Goal: Task Accomplishment & Management: Use online tool/utility

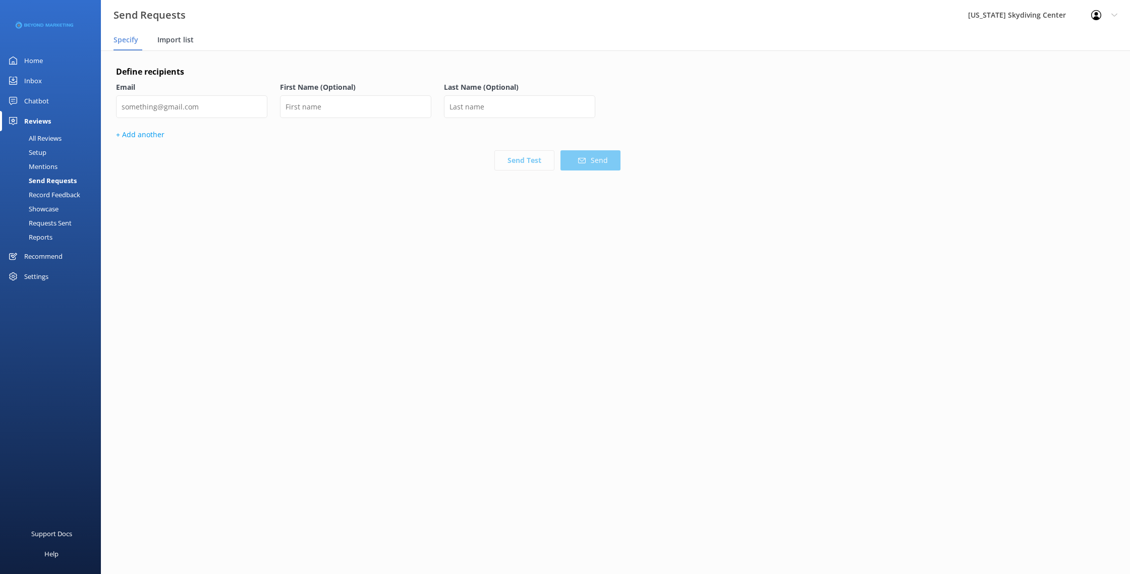
click at [181, 43] on span "Import list" at bounding box center [175, 40] width 36 height 10
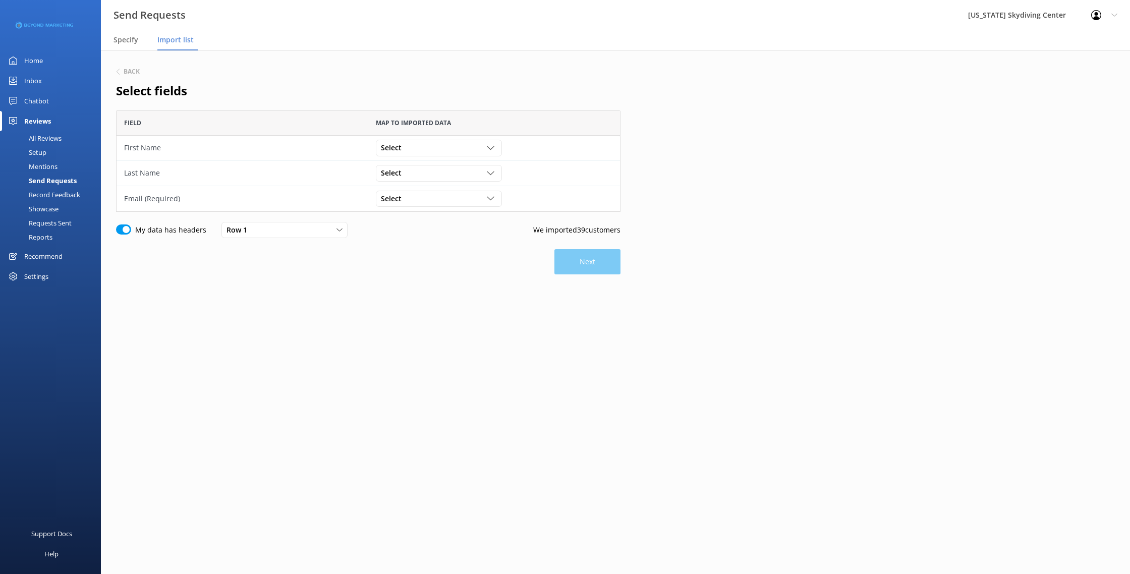
scroll to position [101, 504]
click at [427, 151] on div "Select" at bounding box center [438, 147] width 121 height 11
click at [421, 186] on link "First Name" at bounding box center [438, 189] width 125 height 20
click at [417, 174] on div "Select" at bounding box center [438, 172] width 121 height 11
click at [419, 231] on link "Last Name" at bounding box center [438, 234] width 125 height 20
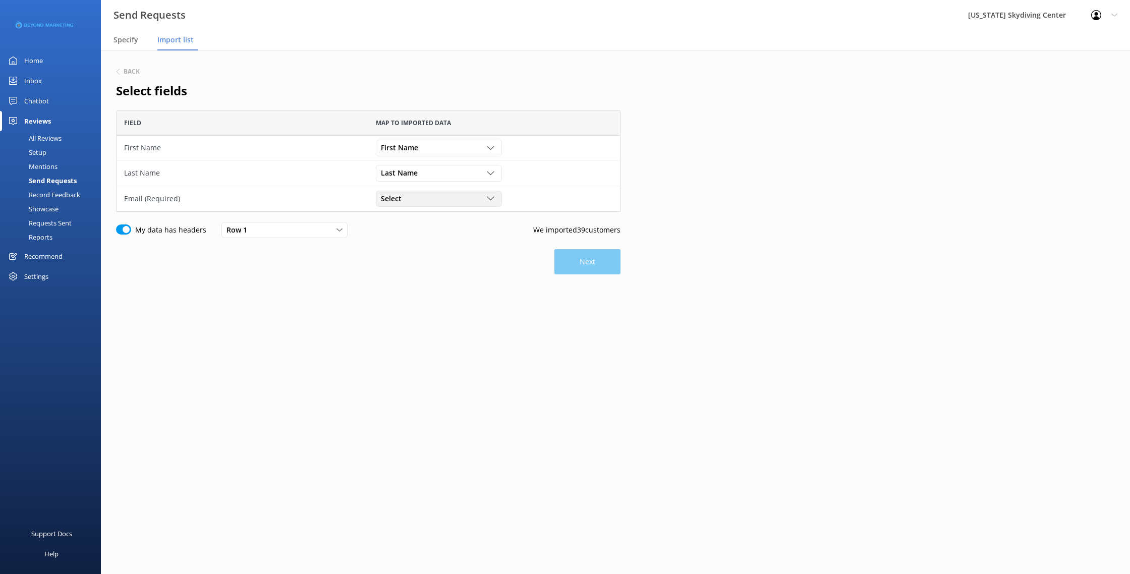
click at [408, 195] on div "Select" at bounding box center [438, 198] width 121 height 11
click at [416, 282] on link "Email" at bounding box center [438, 280] width 125 height 20
click at [603, 266] on button "Next" at bounding box center [587, 261] width 66 height 25
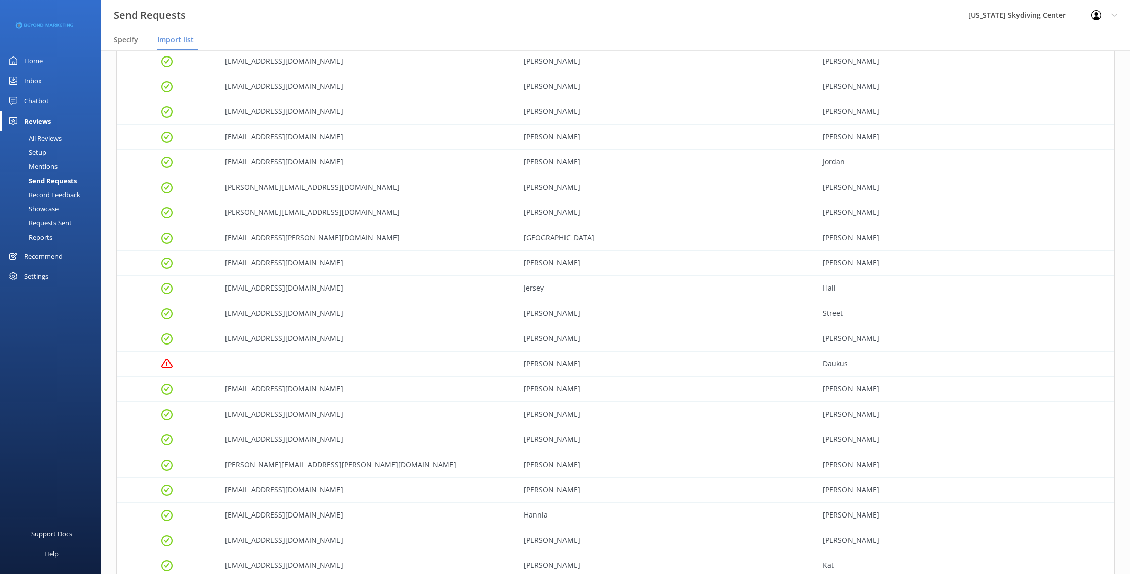
scroll to position [672, 0]
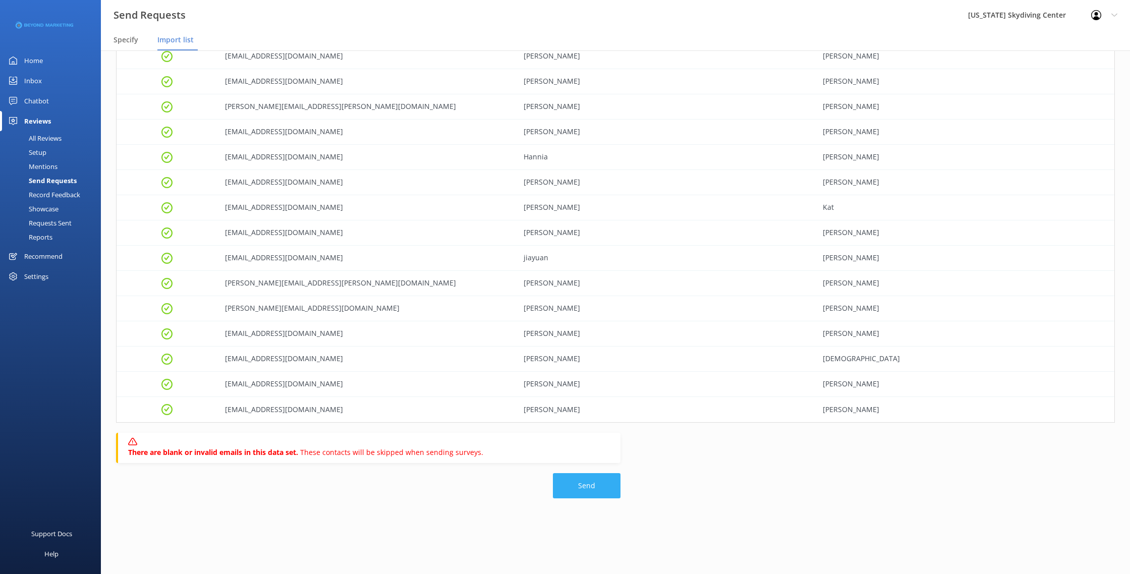
click at [588, 489] on button "Send" at bounding box center [587, 485] width 68 height 25
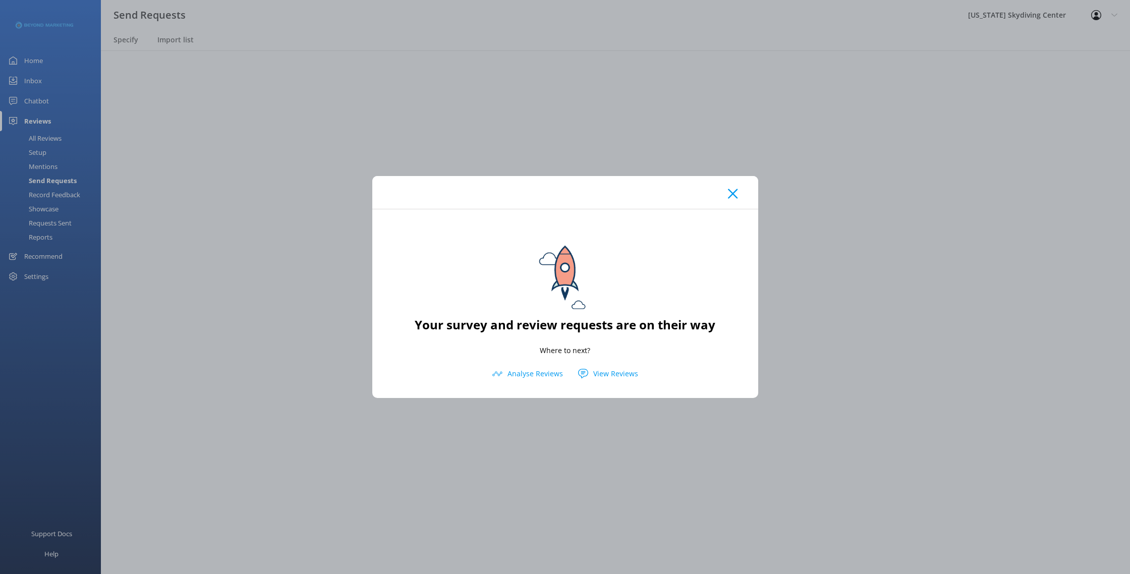
click at [730, 190] on icon at bounding box center [733, 194] width 10 height 10
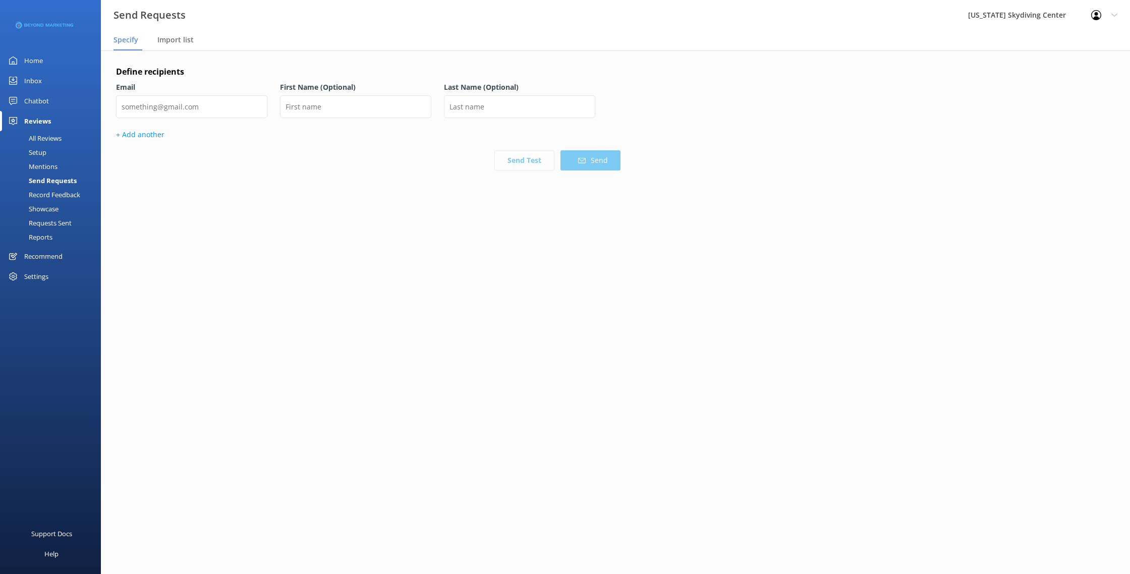
click at [41, 153] on div "Setup" at bounding box center [26, 152] width 40 height 14
